Goal: Task Accomplishment & Management: Manage account settings

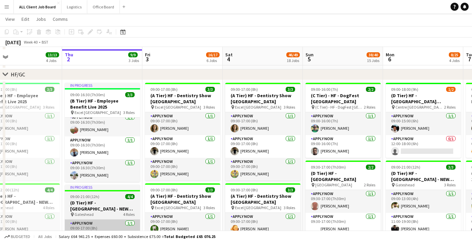
scroll to position [97, 0]
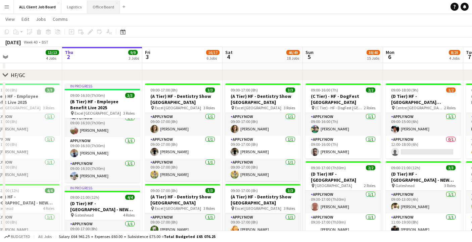
click at [99, 6] on button "Office Board Close" at bounding box center [103, 6] width 33 height 13
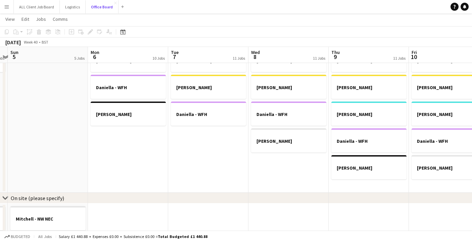
scroll to position [0, 244]
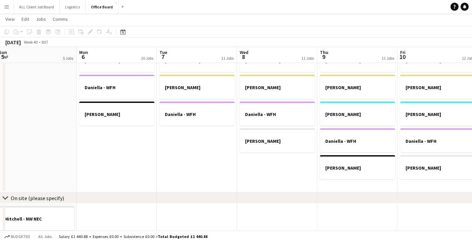
click at [419, 186] on app-date-cell "[PERSON_NAME] [PERSON_NAME] [PERSON_NAME] [PERSON_NAME] - WFH [PERSON_NAME]" at bounding box center [438, 119] width 80 height 148
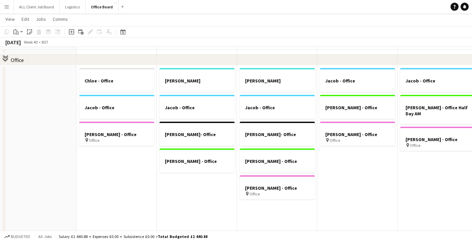
scroll to position [28, 0]
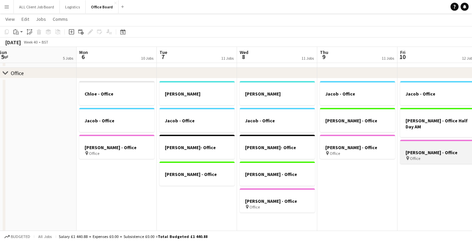
click at [429, 144] on app-job-card "[PERSON_NAME] - Office pin Office" at bounding box center [437, 152] width 75 height 24
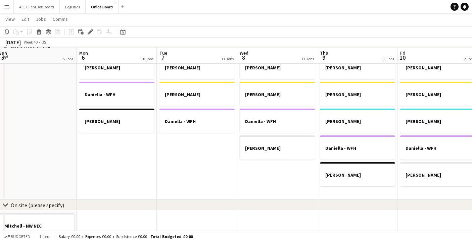
scroll to position [377, 0]
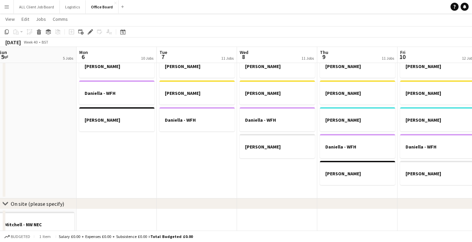
click at [418, 192] on app-date-cell "[PERSON_NAME] [PERSON_NAME] [PERSON_NAME] [PERSON_NAME] - WFH [PERSON_NAME]" at bounding box center [438, 125] width 80 height 148
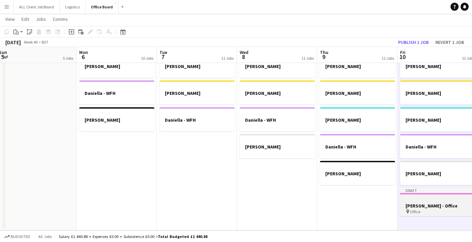
click at [452, 207] on h3 "[PERSON_NAME] - Office" at bounding box center [437, 206] width 75 height 6
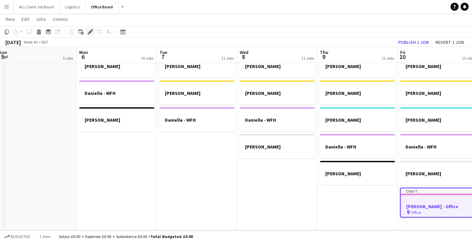
click at [89, 33] on icon at bounding box center [90, 32] width 4 height 4
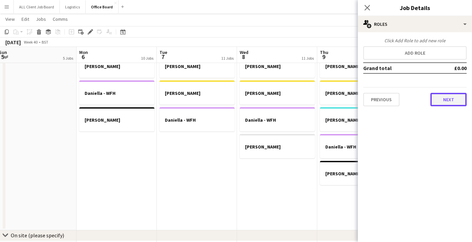
click at [451, 95] on button "Next" at bounding box center [448, 99] width 36 height 13
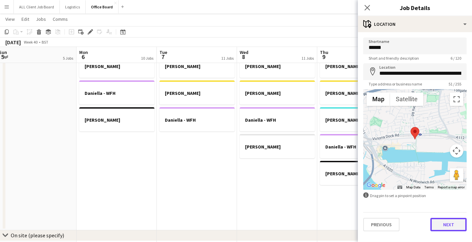
click at [449, 230] on button "Next" at bounding box center [448, 224] width 36 height 13
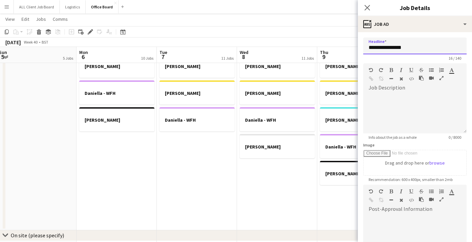
drag, startPoint x: 403, startPoint y: 50, endPoint x: 387, endPoint y: 50, distance: 15.8
click at [387, 50] on input "**********" at bounding box center [414, 46] width 103 height 17
type input "**********"
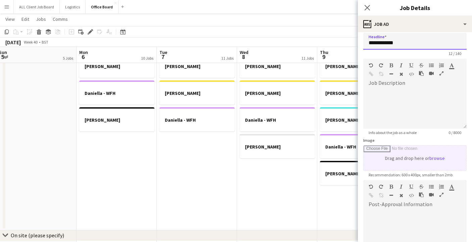
scroll to position [0, 0]
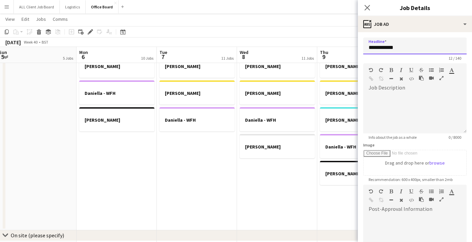
drag, startPoint x: 399, startPoint y: 49, endPoint x: 356, endPoint y: 49, distance: 43.0
click at [454, 144] on div "Image Drag and drop here or browse" at bounding box center [414, 159] width 103 height 33
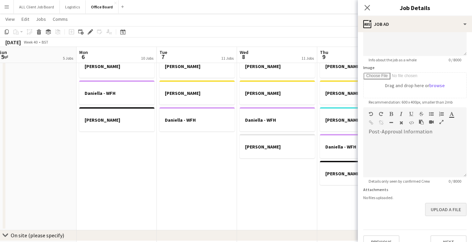
scroll to position [90, 0]
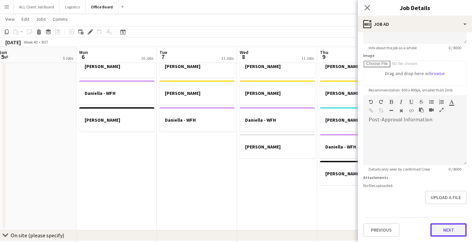
click at [456, 229] on button "Next" at bounding box center [448, 230] width 36 height 13
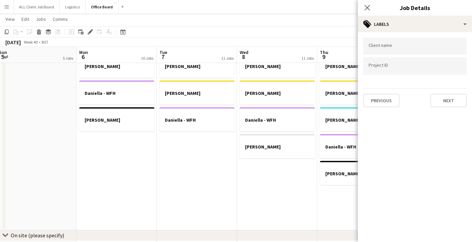
scroll to position [0, 0]
click at [451, 99] on button "Next" at bounding box center [448, 100] width 36 height 13
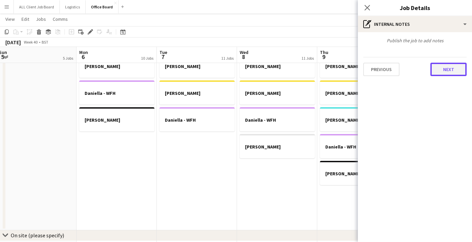
click at [442, 68] on button "Next" at bounding box center [448, 69] width 36 height 13
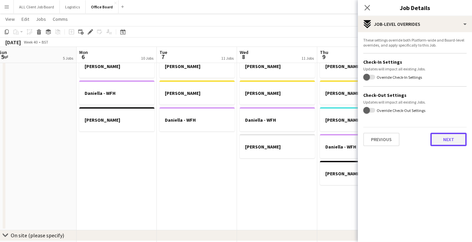
click at [440, 143] on button "Next" at bounding box center [448, 139] width 36 height 13
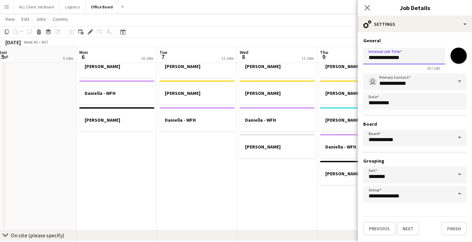
drag, startPoint x: 403, startPoint y: 59, endPoint x: 352, endPoint y: 59, distance: 50.4
paste input "text"
type input "**********"
click at [454, 232] on button "Finish" at bounding box center [454, 228] width 25 height 13
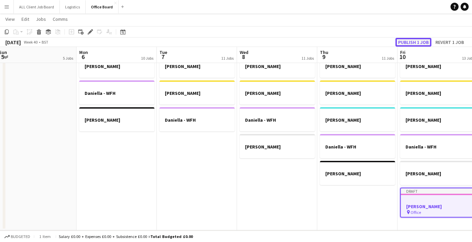
click at [421, 43] on button "Publish 1 job" at bounding box center [414, 42] width 36 height 9
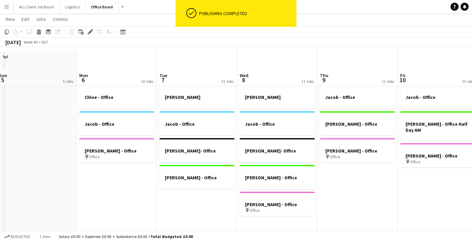
scroll to position [18, 0]
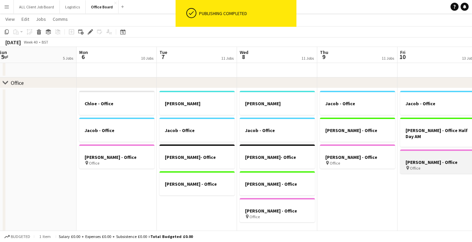
click at [448, 159] on h3 "[PERSON_NAME] - Office" at bounding box center [437, 162] width 75 height 6
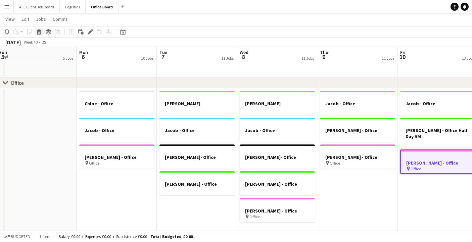
click at [39, 32] on icon at bounding box center [39, 32] width 4 height 3
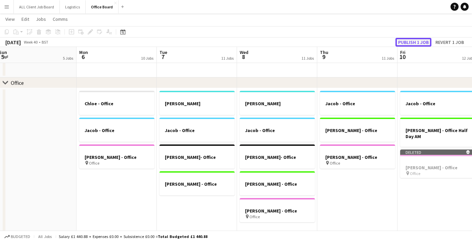
click at [417, 44] on button "Publish 1 job" at bounding box center [414, 42] width 36 height 9
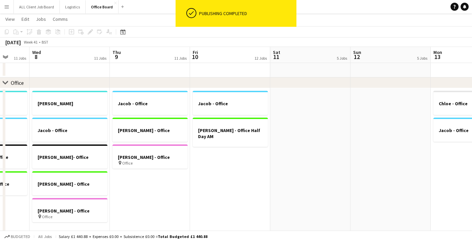
scroll to position [0, 216]
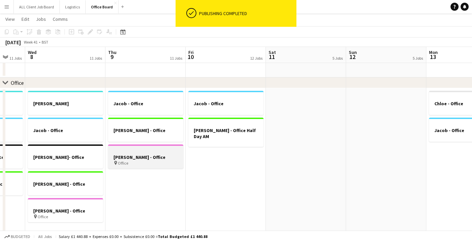
click at [147, 165] on div "pin Office" at bounding box center [145, 162] width 75 height 5
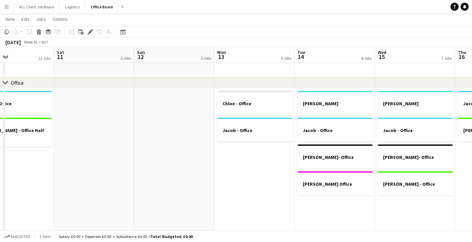
scroll to position [0, 268]
click at [269, 178] on app-date-cell "[PERSON_NAME] - Office Jacob - Office" at bounding box center [254, 215] width 80 height 255
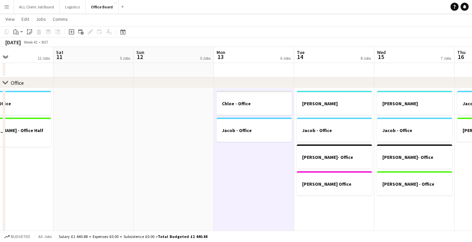
click at [353, 216] on app-date-cell "[PERSON_NAME] - Office [PERSON_NAME]- Office [PERSON_NAME] Office" at bounding box center [334, 215] width 80 height 255
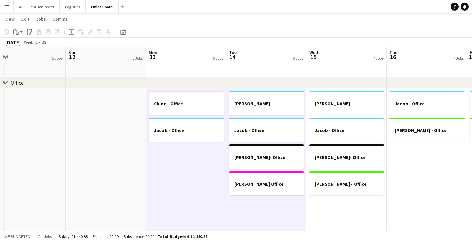
scroll to position [0, 256]
click at [356, 211] on app-date-cell "[PERSON_NAME] - Office [PERSON_NAME]- Office [PERSON_NAME] - Office" at bounding box center [346, 215] width 80 height 255
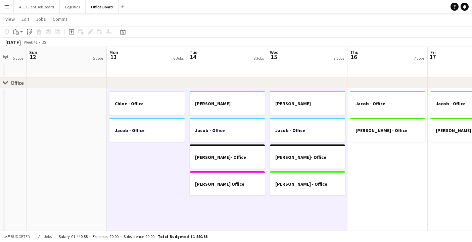
scroll to position [0, 226]
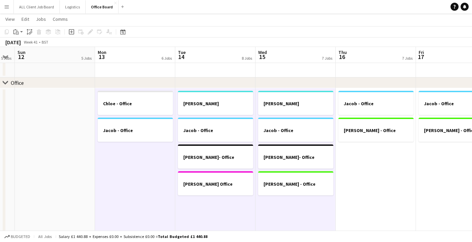
click at [390, 170] on app-date-cell "Jacob - Office [PERSON_NAME] - Office" at bounding box center [376, 215] width 80 height 255
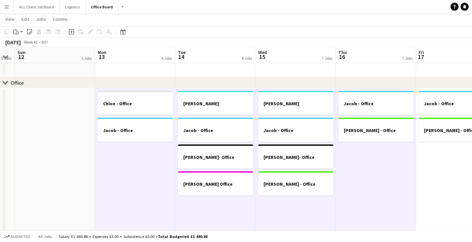
click at [445, 166] on app-date-cell "Jacob - Office [PERSON_NAME] - Office" at bounding box center [456, 215] width 80 height 255
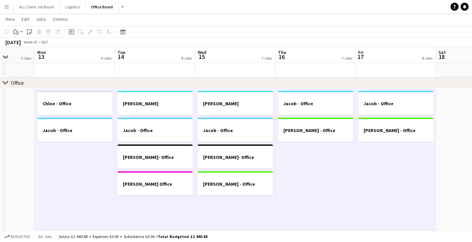
scroll to position [0, 209]
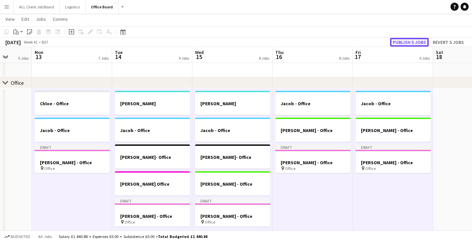
click at [409, 43] on button "Publish 5 jobs" at bounding box center [409, 42] width 39 height 9
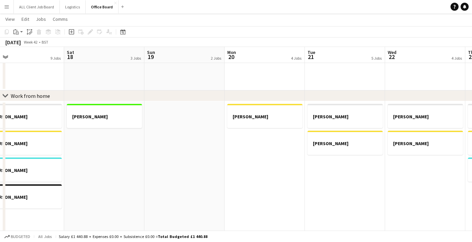
scroll to position [0, 175]
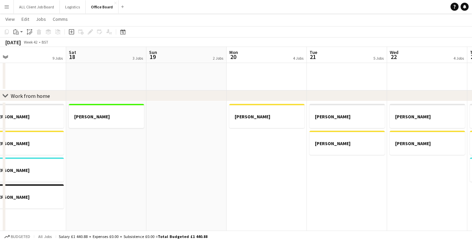
click at [101, 143] on app-date-cell "[PERSON_NAME]" at bounding box center [106, 188] width 80 height 175
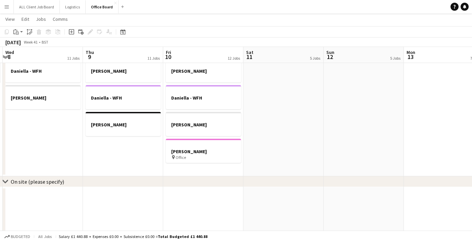
scroll to position [424, 0]
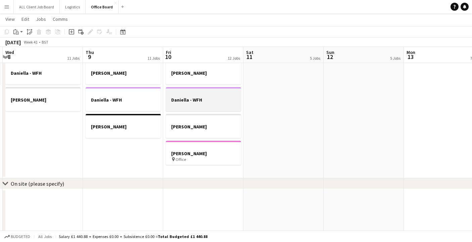
click at [206, 95] on div at bounding box center [203, 93] width 75 height 5
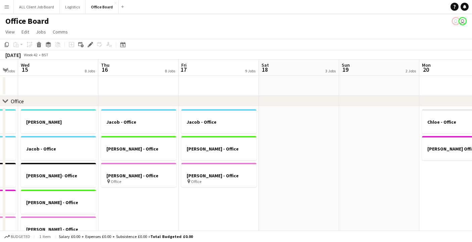
scroll to position [0, 226]
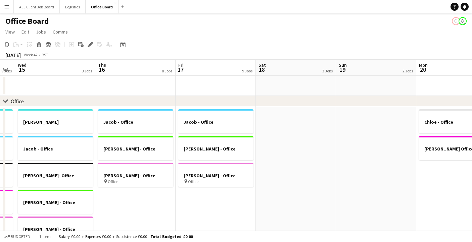
click at [294, 127] on app-date-cell at bounding box center [296, 234] width 80 height 255
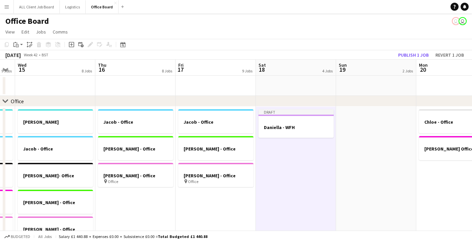
click at [320, 156] on app-date-cell "Draft Daniella - WFH" at bounding box center [296, 234] width 80 height 255
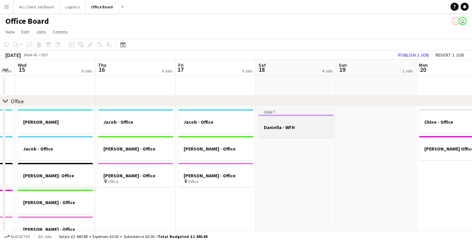
click at [297, 123] on div at bounding box center [296, 121] width 75 height 5
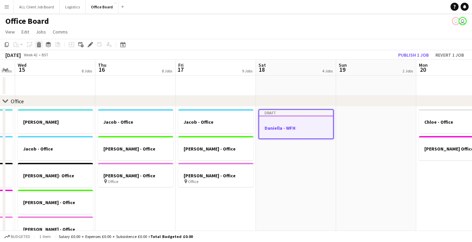
click at [39, 44] on icon "Delete" at bounding box center [38, 44] width 5 height 5
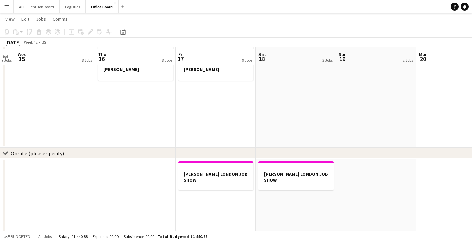
scroll to position [457, 0]
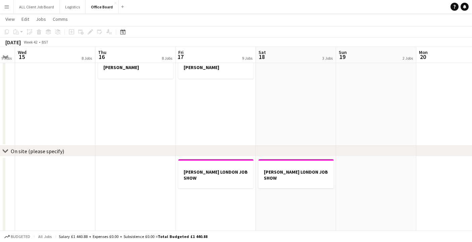
click at [292, 212] on app-date-cell "[PERSON_NAME] LONDON JOB SHOW" at bounding box center [296, 209] width 80 height 105
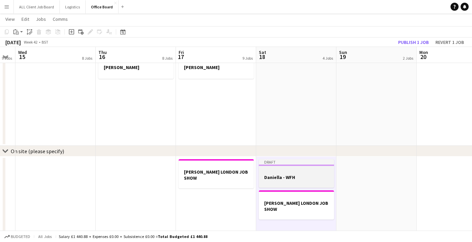
click at [292, 178] on h3 "Daniella - WFH" at bounding box center [296, 178] width 75 height 6
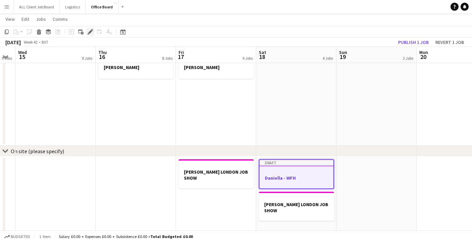
click at [90, 33] on icon at bounding box center [90, 32] width 4 height 4
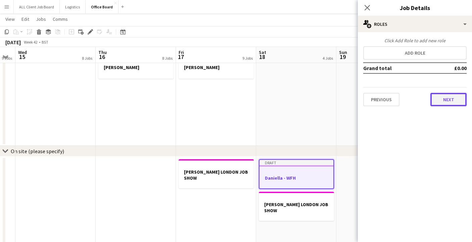
click at [453, 99] on button "Next" at bounding box center [448, 99] width 36 height 13
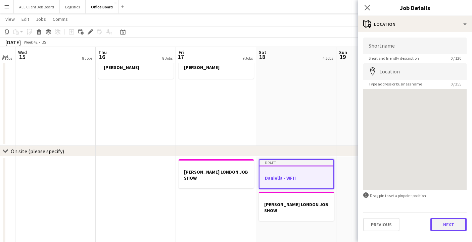
click at [441, 225] on button "Next" at bounding box center [448, 224] width 36 height 13
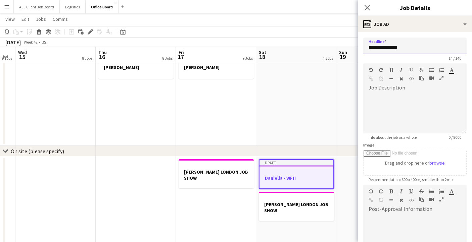
drag, startPoint x: 404, startPoint y: 48, endPoint x: 391, endPoint y: 47, distance: 13.1
click at [391, 47] on input "**********" at bounding box center [414, 46] width 103 height 17
drag, startPoint x: 449, startPoint y: 47, endPoint x: 354, endPoint y: 48, distance: 95.0
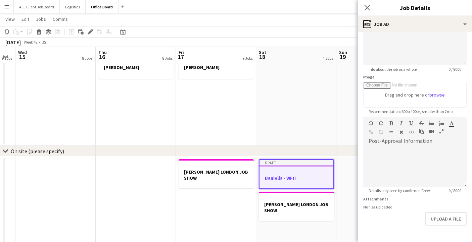
scroll to position [90, 0]
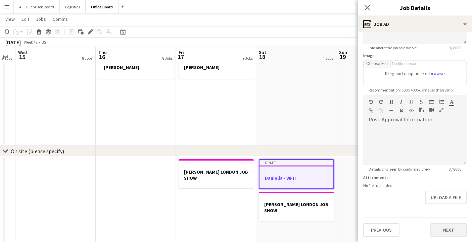
type input "**********"
click at [451, 228] on button "Next" at bounding box center [448, 230] width 36 height 13
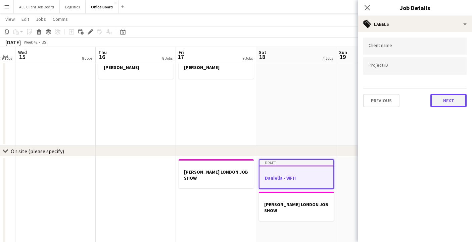
click at [449, 94] on button "Next" at bounding box center [448, 100] width 36 height 13
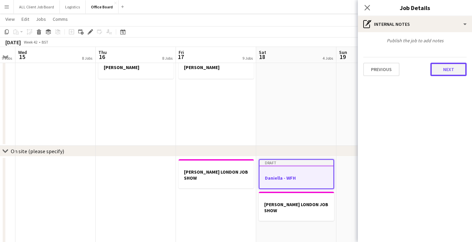
click at [451, 69] on button "Next" at bounding box center [448, 69] width 36 height 13
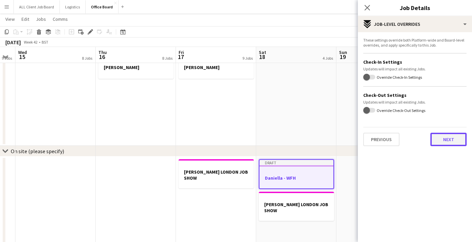
click at [452, 138] on button "Next" at bounding box center [448, 139] width 36 height 13
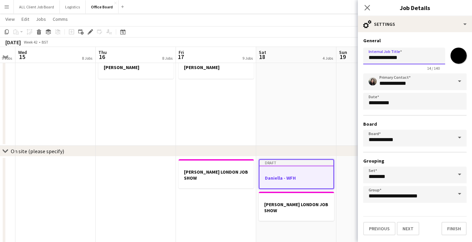
drag, startPoint x: 411, startPoint y: 57, endPoint x: 358, endPoint y: 58, distance: 53.4
click at [358, 58] on form "**********" at bounding box center [415, 137] width 114 height 198
paste input "**********"
type input "**********"
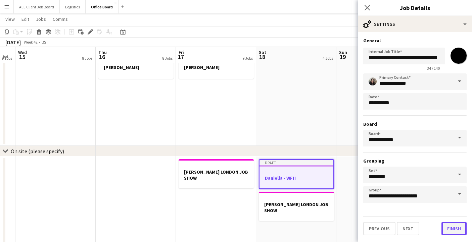
scroll to position [0, 0]
click at [456, 233] on button "Finish" at bounding box center [454, 228] width 25 height 13
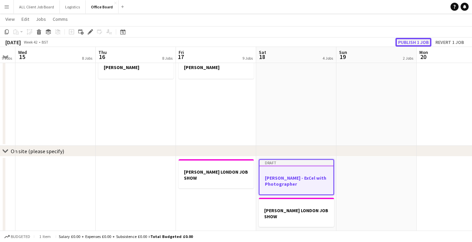
click at [413, 41] on button "Publish 1 job" at bounding box center [414, 42] width 36 height 9
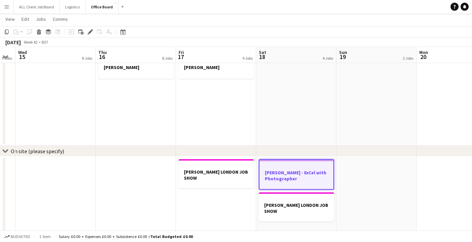
click at [383, 177] on app-date-cell at bounding box center [376, 209] width 80 height 105
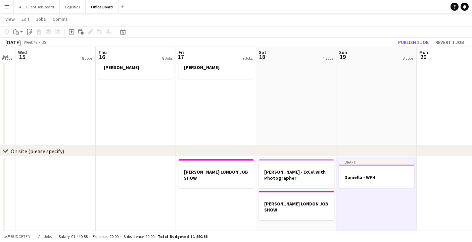
click at [389, 216] on app-date-cell "Draft Daniella - WFH" at bounding box center [376, 209] width 80 height 105
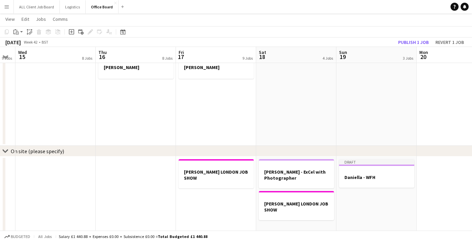
scroll to position [0, 226]
click at [371, 177] on h3 "Daniella - WFH" at bounding box center [376, 178] width 75 height 6
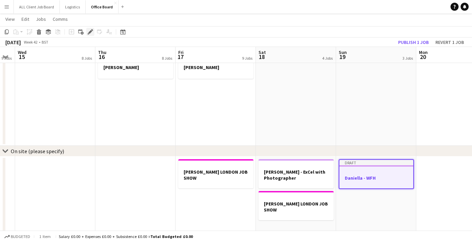
click at [91, 29] on icon "Edit" at bounding box center [90, 31] width 5 height 5
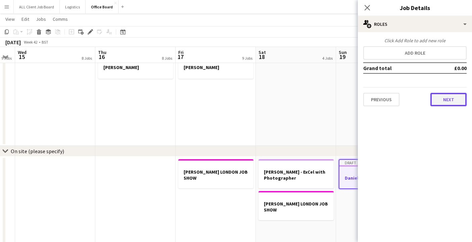
click at [447, 104] on button "Next" at bounding box center [448, 99] width 36 height 13
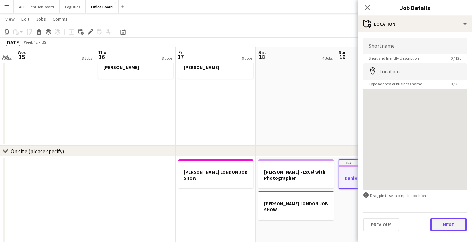
click at [446, 226] on button "Next" at bounding box center [448, 224] width 36 height 13
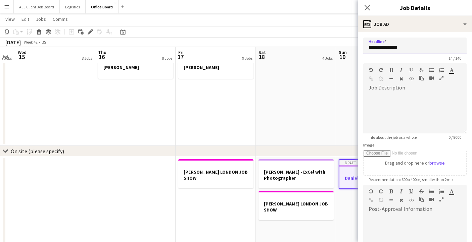
drag, startPoint x: 404, startPoint y: 47, endPoint x: 391, endPoint y: 47, distance: 12.8
click at [391, 47] on input "**********" at bounding box center [414, 46] width 103 height 17
drag, startPoint x: 442, startPoint y: 46, endPoint x: 362, endPoint y: 48, distance: 80.6
click at [362, 48] on form "**********" at bounding box center [415, 182] width 114 height 289
type input "**********"
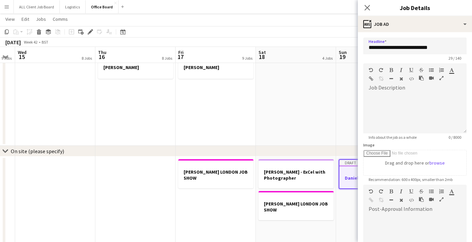
click at [469, 145] on form "**********" at bounding box center [415, 182] width 114 height 289
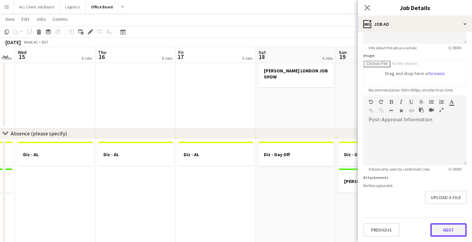
scroll to position [591, 0]
click at [452, 230] on button "Next" at bounding box center [448, 230] width 36 height 13
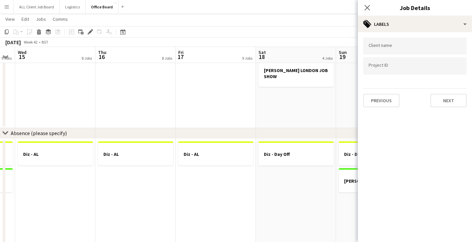
scroll to position [0, 0]
click at [446, 102] on button "Next" at bounding box center [448, 100] width 36 height 13
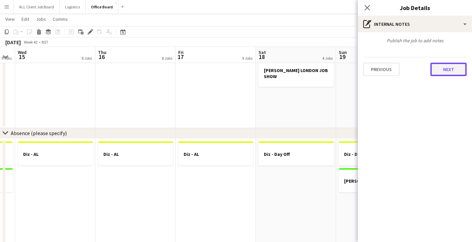
click at [445, 71] on button "Next" at bounding box center [448, 69] width 36 height 13
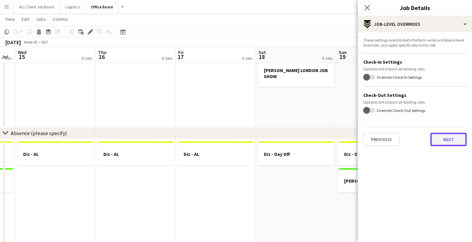
click at [441, 140] on button "Next" at bounding box center [448, 139] width 36 height 13
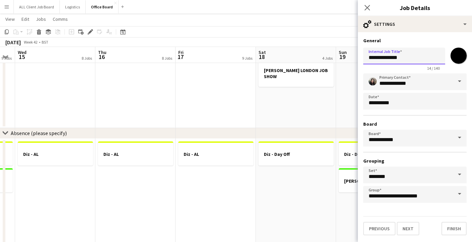
drag, startPoint x: 406, startPoint y: 56, endPoint x: 356, endPoint y: 56, distance: 50.7
click at [356, 56] on body "Menu Boards Boards Boards All jobs Status Workforce Workforce My Workforce Recr…" at bounding box center [236, 190] width 472 height 1562
paste input "**********"
type input "**********"
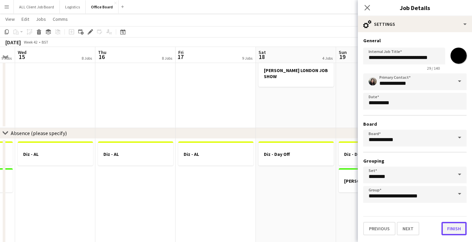
click at [454, 233] on button "Finish" at bounding box center [454, 228] width 25 height 13
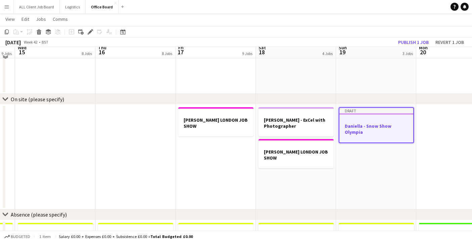
scroll to position [504, 0]
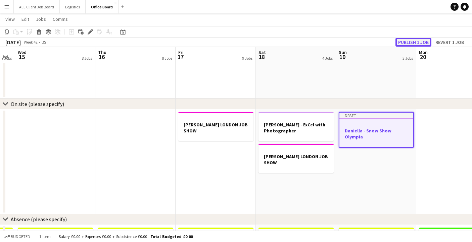
click at [421, 41] on button "Publish 1 job" at bounding box center [414, 42] width 36 height 9
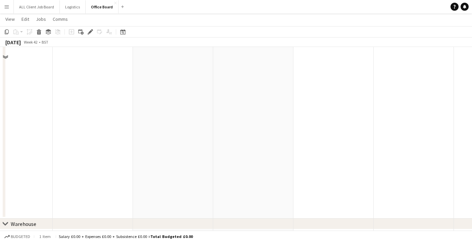
scroll to position [0, 0]
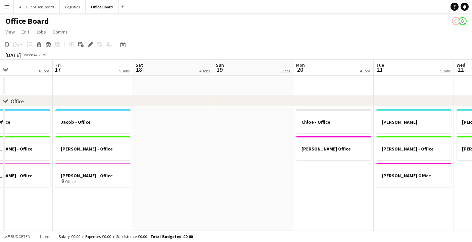
click at [339, 179] on app-date-cell "[PERSON_NAME] - Office [PERSON_NAME] Office" at bounding box center [333, 234] width 80 height 255
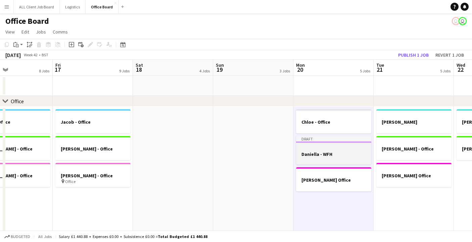
click at [339, 156] on h3 "Daniella - WFH" at bounding box center [333, 154] width 75 height 6
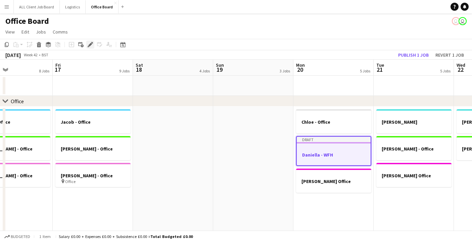
click at [90, 44] on icon at bounding box center [90, 45] width 4 height 4
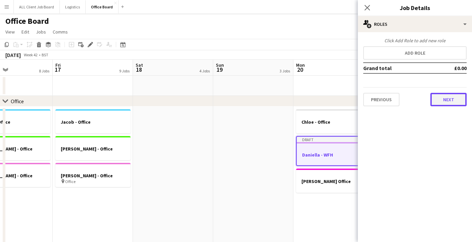
click at [458, 99] on button "Next" at bounding box center [448, 99] width 36 height 13
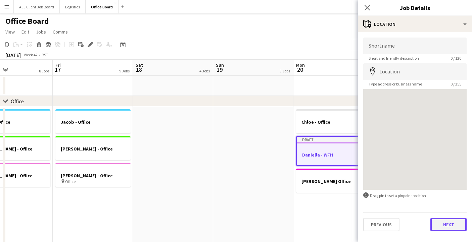
click at [446, 224] on button "Next" at bounding box center [448, 224] width 36 height 13
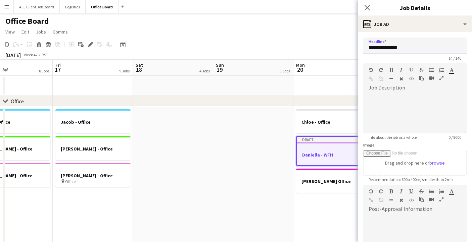
drag, startPoint x: 406, startPoint y: 47, endPoint x: 391, endPoint y: 47, distance: 14.4
click at [391, 47] on input "**********" at bounding box center [414, 46] width 103 height 17
click at [415, 45] on input "**********" at bounding box center [414, 46] width 103 height 17
drag, startPoint x: 414, startPoint y: 47, endPoint x: 366, endPoint y: 47, distance: 48.0
click at [366, 47] on input "**********" at bounding box center [414, 46] width 103 height 17
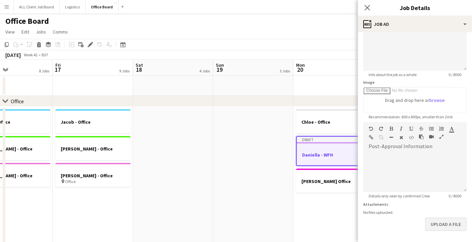
scroll to position [90, 0]
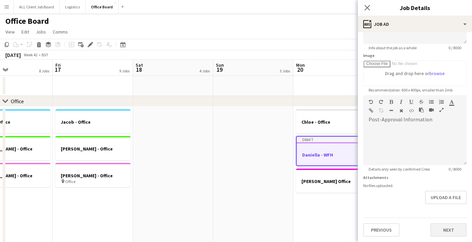
type input "**********"
click at [450, 229] on button "Next" at bounding box center [448, 230] width 36 height 13
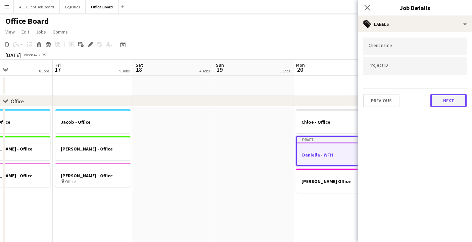
click at [449, 101] on button "Next" at bounding box center [448, 100] width 36 height 13
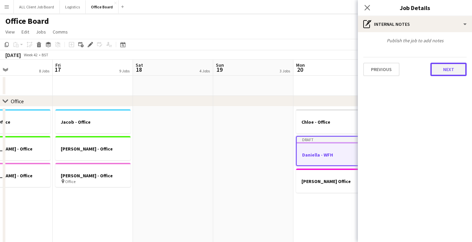
click at [449, 72] on button "Next" at bounding box center [448, 69] width 36 height 13
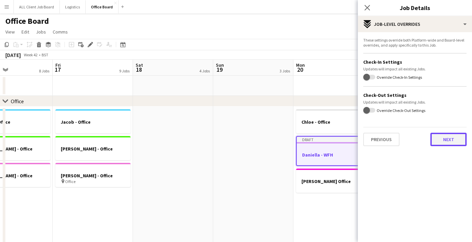
click at [452, 142] on button "Next" at bounding box center [448, 139] width 36 height 13
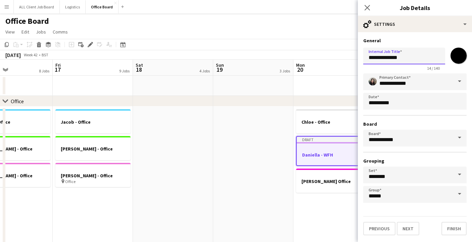
drag, startPoint x: 404, startPoint y: 57, endPoint x: 354, endPoint y: 58, distance: 50.4
paste input "***"
type input "**********"
click at [454, 229] on button "Finish" at bounding box center [454, 228] width 25 height 13
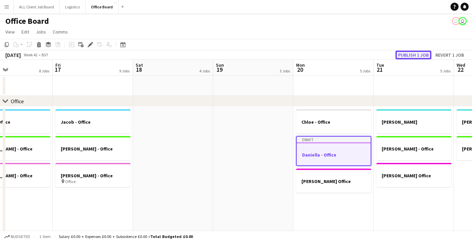
click at [414, 57] on button "Publish 1 job" at bounding box center [414, 55] width 36 height 9
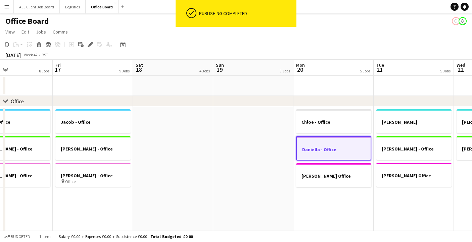
click at [337, 150] on h3 "Daniella - Office" at bounding box center [334, 150] width 74 height 6
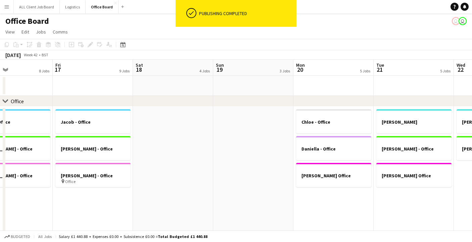
click at [411, 203] on app-date-cell "[PERSON_NAME] [PERSON_NAME] - Office [PERSON_NAME] Office" at bounding box center [414, 234] width 80 height 255
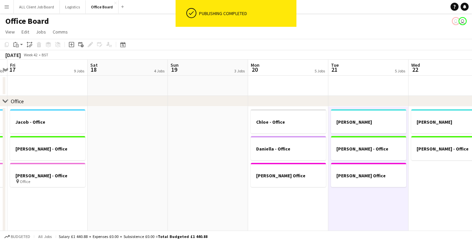
scroll to position [0, 244]
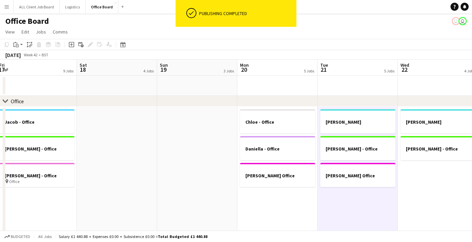
click at [437, 178] on app-date-cell "[PERSON_NAME] [PERSON_NAME] - Office" at bounding box center [438, 234] width 80 height 255
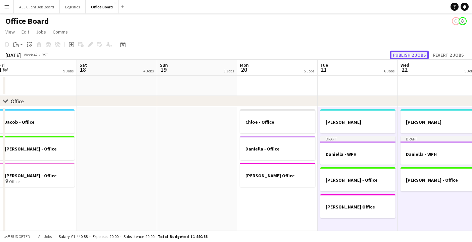
click at [415, 56] on button "Publish 2 jobs" at bounding box center [409, 55] width 39 height 9
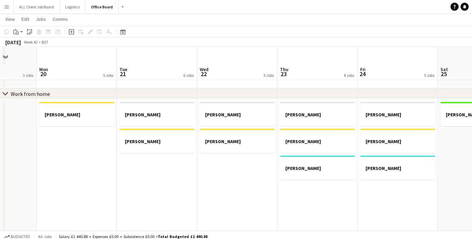
scroll to position [328, 0]
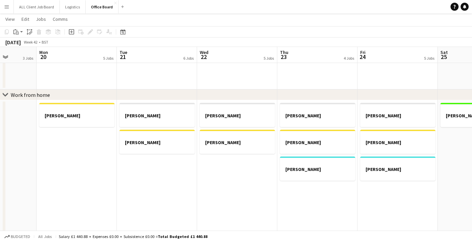
click at [317, 198] on app-date-cell "[PERSON_NAME] [PERSON_NAME] - WFH [PERSON_NAME]" at bounding box center [317, 187] width 80 height 175
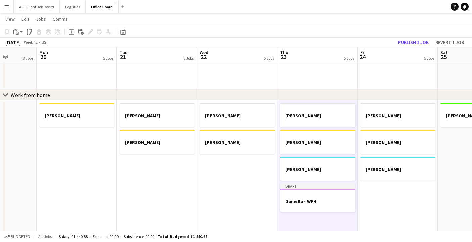
click at [375, 196] on app-date-cell "[PERSON_NAME] [PERSON_NAME] - WFH [PERSON_NAME]" at bounding box center [398, 187] width 80 height 175
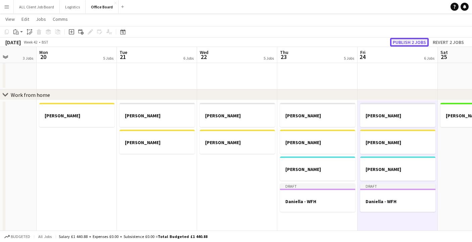
click at [421, 40] on button "Publish 2 jobs" at bounding box center [409, 42] width 39 height 9
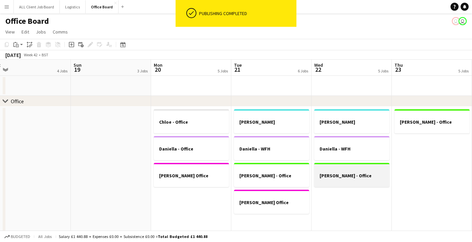
scroll to position [0, 160]
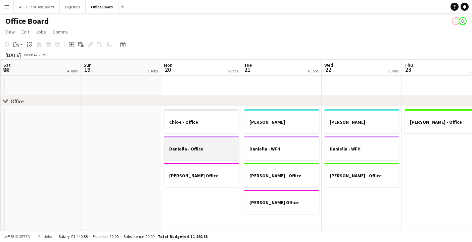
click at [205, 150] on h3 "Daniella - Office" at bounding box center [201, 149] width 75 height 6
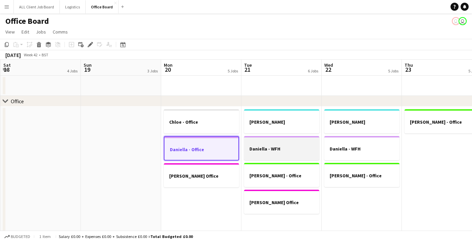
click at [250, 154] on div at bounding box center [281, 154] width 75 height 5
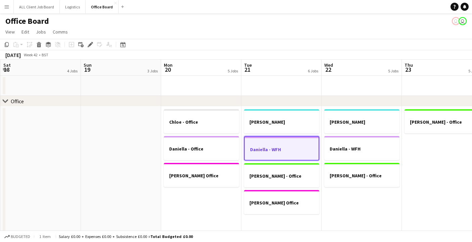
click at [269, 225] on app-date-cell "[PERSON_NAME] [PERSON_NAME] - WFH [PERSON_NAME] - Office [PERSON_NAME] Office" at bounding box center [281, 234] width 80 height 255
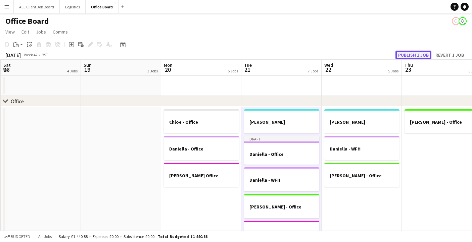
click at [412, 55] on button "Publish 1 job" at bounding box center [414, 55] width 36 height 9
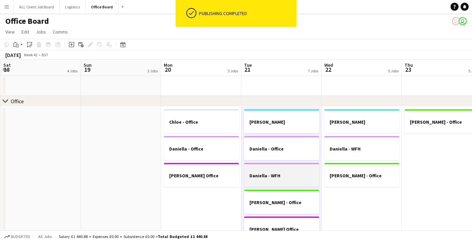
click at [284, 169] on div at bounding box center [281, 169] width 75 height 5
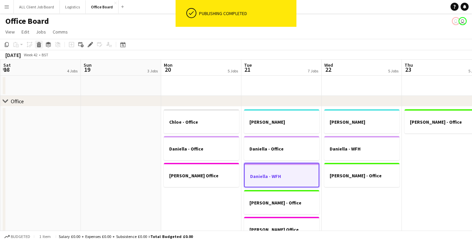
click at [39, 45] on icon at bounding box center [39, 45] width 4 height 3
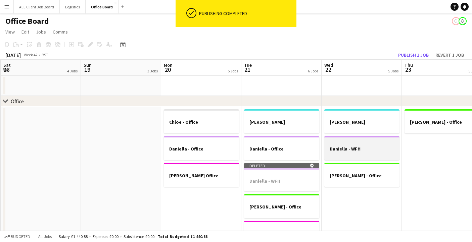
click at [346, 157] on div at bounding box center [361, 154] width 75 height 5
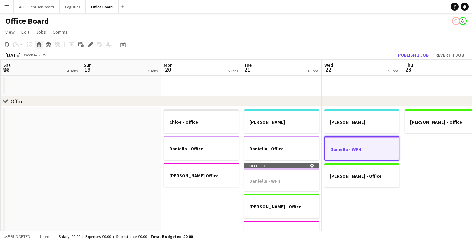
click at [39, 47] on icon at bounding box center [39, 45] width 4 height 3
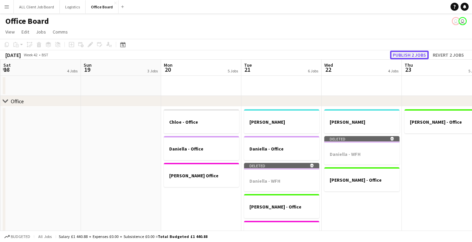
click at [406, 55] on button "Publish 2 jobs" at bounding box center [409, 55] width 39 height 9
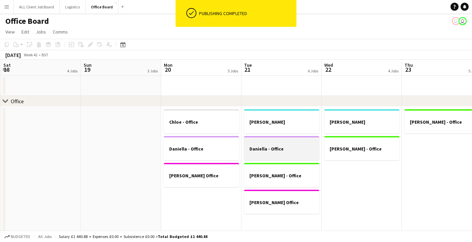
click at [292, 147] on h3 "Daniella - Office" at bounding box center [281, 149] width 75 height 6
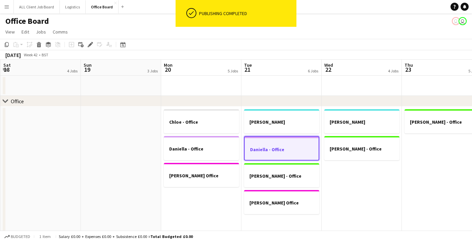
click at [350, 177] on app-date-cell "[PERSON_NAME] [PERSON_NAME] - Office" at bounding box center [362, 234] width 80 height 255
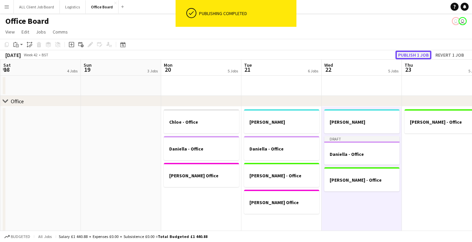
click at [417, 55] on button "Publish 1 job" at bounding box center [414, 55] width 36 height 9
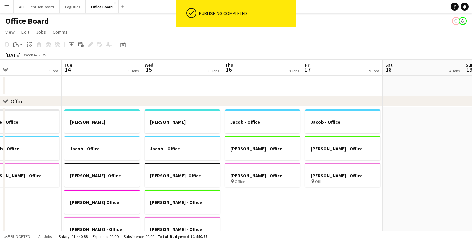
scroll to position [0, 175]
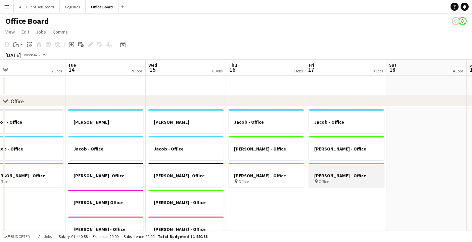
click at [369, 175] on h3 "[PERSON_NAME] - Office" at bounding box center [346, 176] width 75 height 6
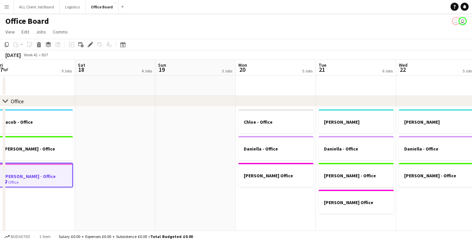
scroll to position [0, 256]
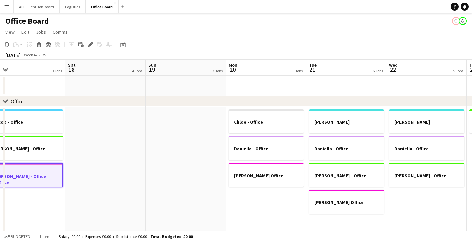
click at [254, 211] on app-date-cell "[PERSON_NAME] - Office Daniella - Office [PERSON_NAME] Office" at bounding box center [266, 234] width 80 height 255
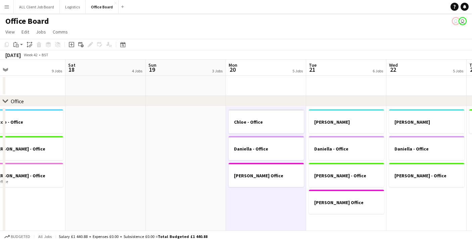
click at [339, 219] on app-date-cell "[PERSON_NAME] [PERSON_NAME] - Office [PERSON_NAME] - Office [PERSON_NAME] Office" at bounding box center [346, 234] width 80 height 255
click at [411, 204] on app-date-cell "[PERSON_NAME] [PERSON_NAME] - Office [PERSON_NAME] - Office" at bounding box center [426, 234] width 80 height 255
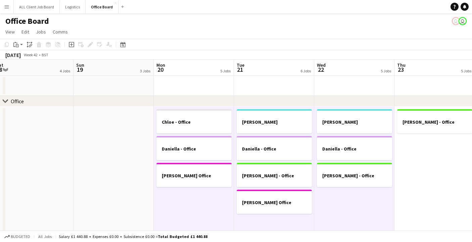
scroll to position [0, 250]
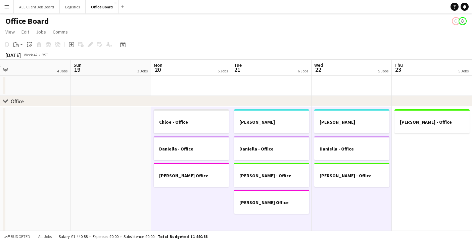
click at [413, 170] on app-date-cell "[PERSON_NAME] - Office" at bounding box center [432, 234] width 80 height 255
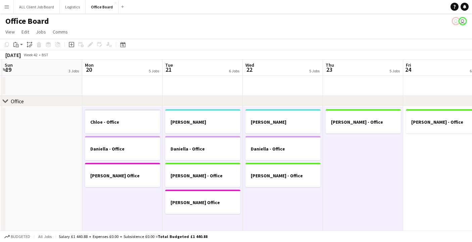
scroll to position [0, 245]
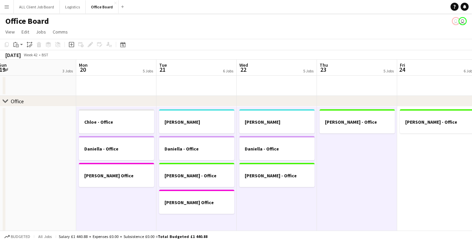
click at [417, 167] on app-date-cell "[PERSON_NAME] - Office" at bounding box center [437, 234] width 80 height 255
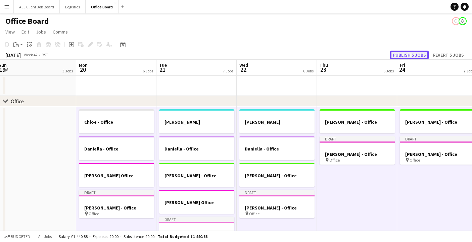
click at [414, 54] on button "Publish 5 jobs" at bounding box center [409, 55] width 39 height 9
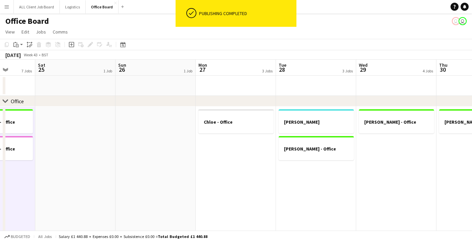
scroll to position [0, 211]
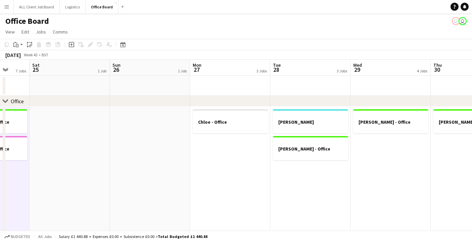
click at [253, 194] on app-date-cell "Chloe - Office" at bounding box center [230, 234] width 80 height 255
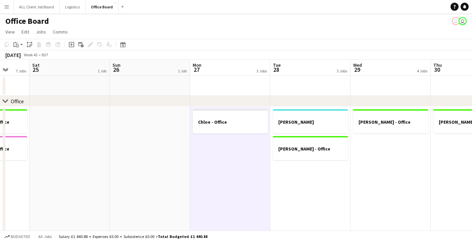
click at [306, 196] on app-date-cell "[PERSON_NAME] [PERSON_NAME] - Office" at bounding box center [310, 234] width 80 height 255
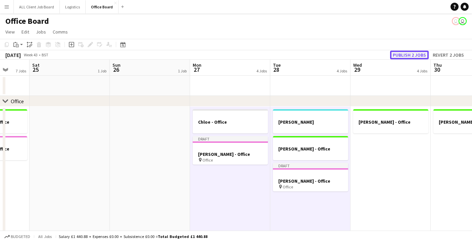
click at [402, 56] on button "Publish 2 jobs" at bounding box center [409, 55] width 39 height 9
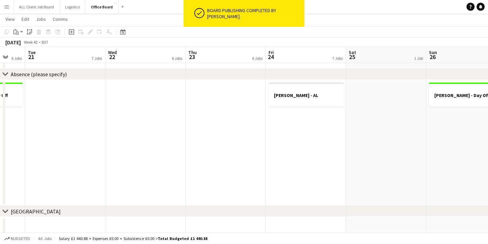
scroll to position [623, 0]
